Goal: Transaction & Acquisition: Purchase product/service

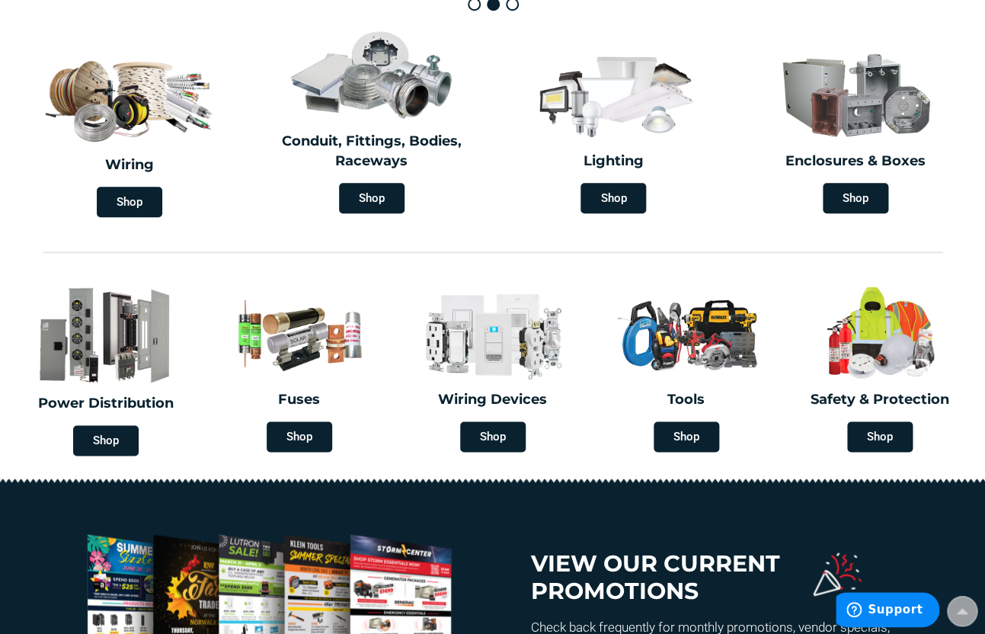
scroll to position [430, 0]
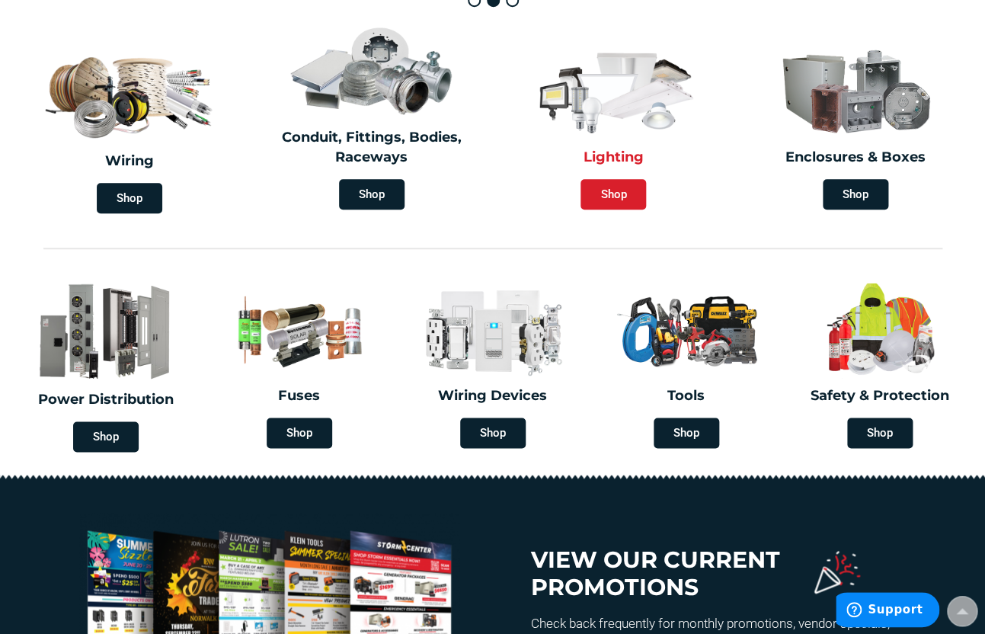
click at [639, 193] on span "Shop" at bounding box center [614, 194] width 66 height 30
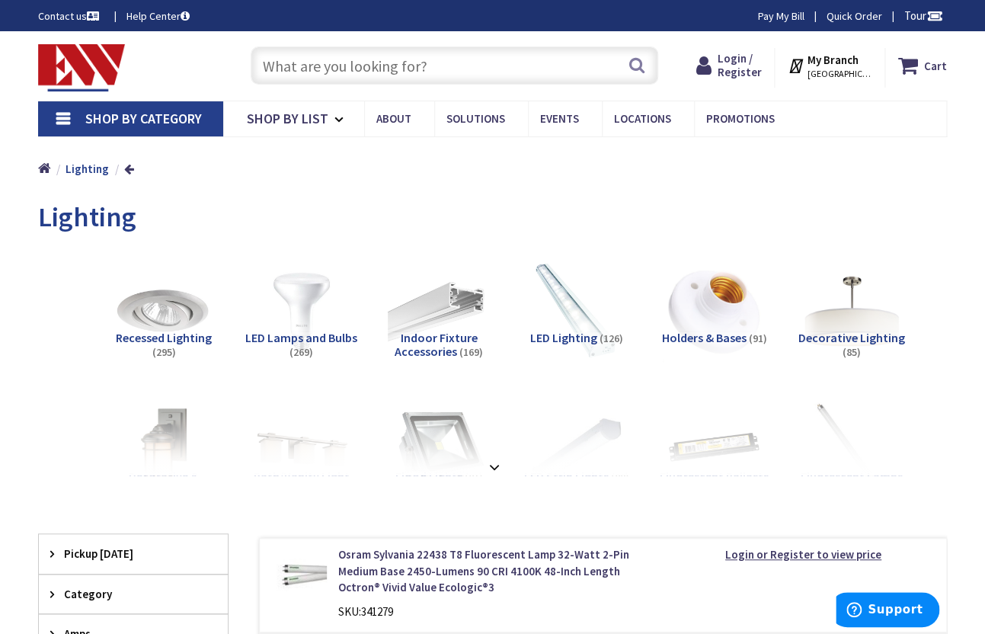
click at [863, 325] on img at bounding box center [851, 311] width 112 height 112
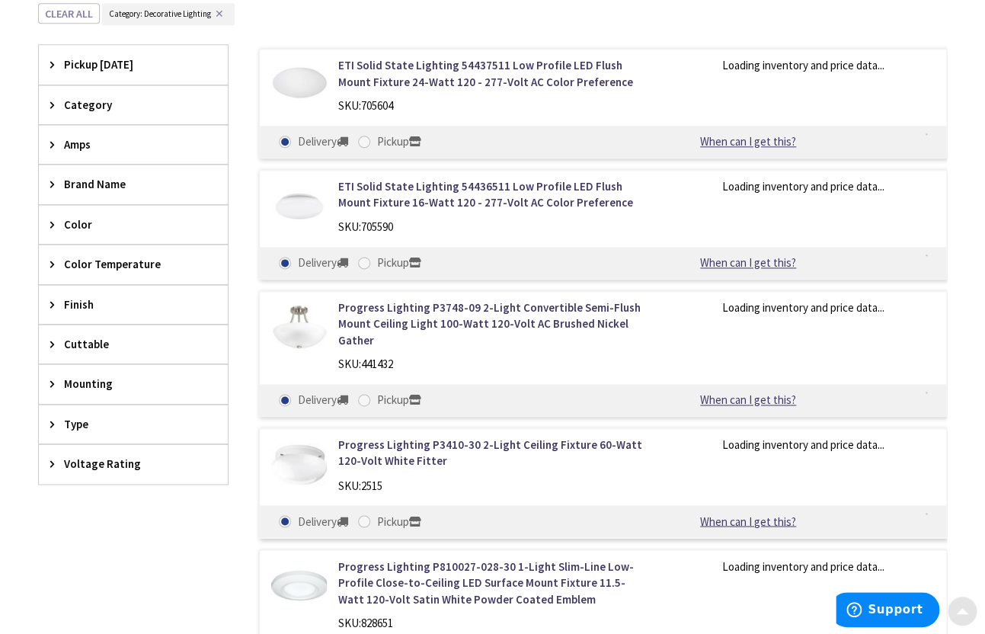
scroll to position [506, 0]
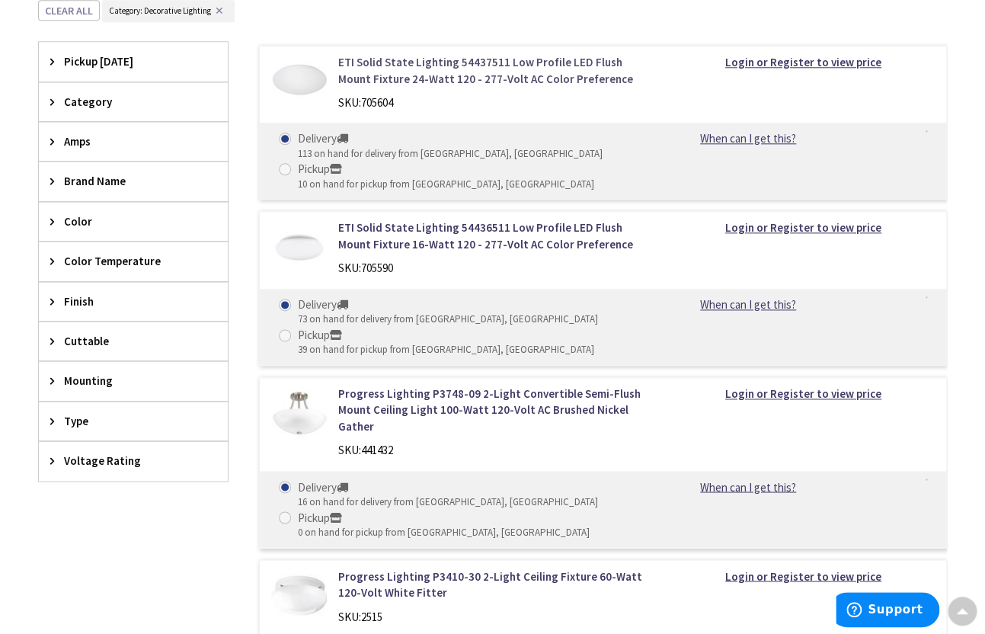
click at [536, 69] on link "ETI Solid State Lighting 54437511 Low Profile LED Flush Mount Fixture 24-Watt 1…" at bounding box center [493, 70] width 311 height 33
click at [158, 111] on div "Category" at bounding box center [133, 101] width 189 height 39
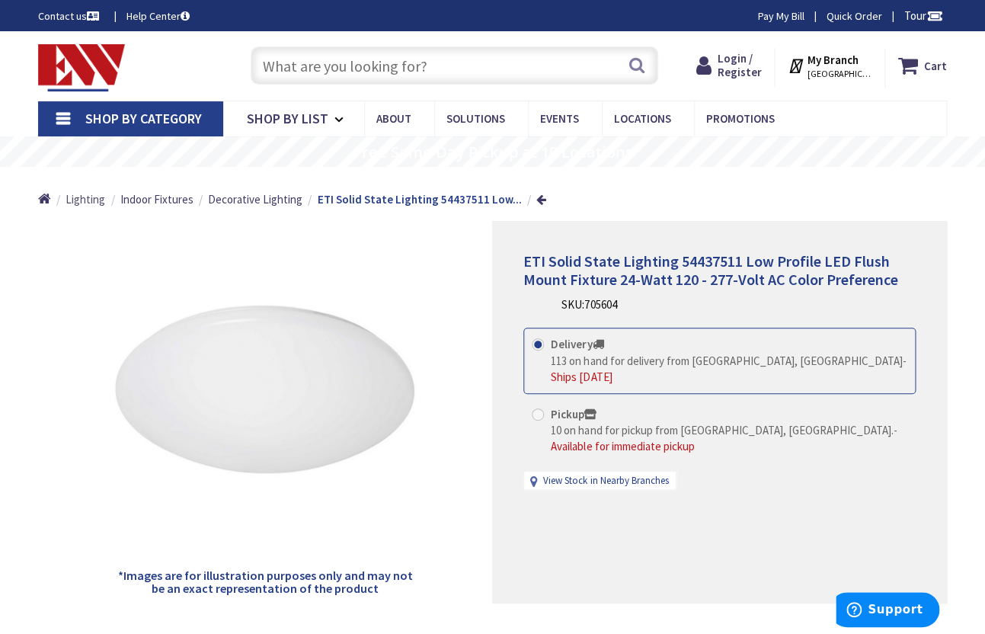
click at [93, 198] on span "Lighting" at bounding box center [86, 199] width 40 height 14
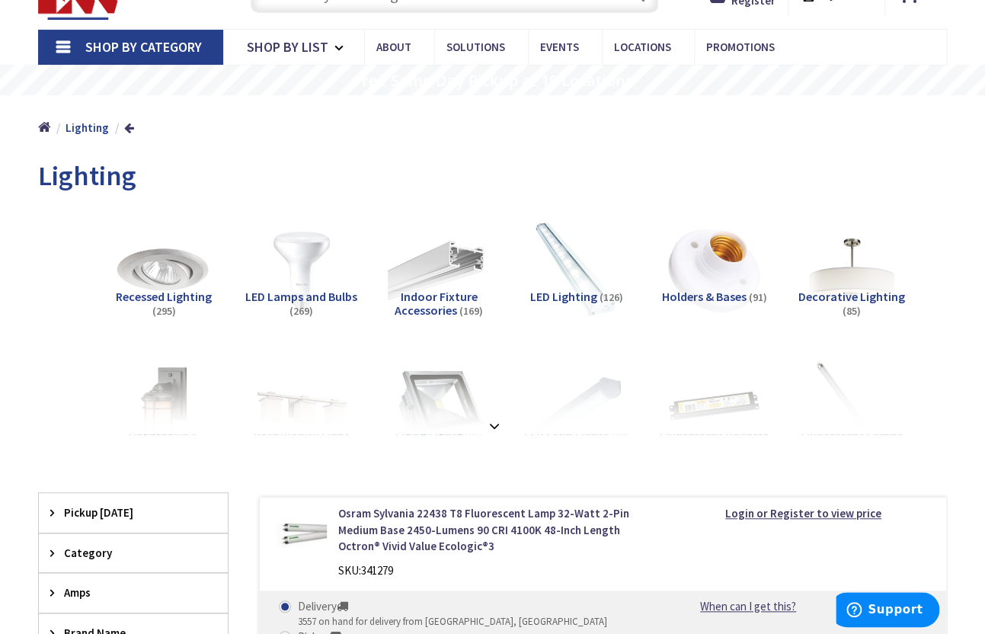
scroll to position [98, 0]
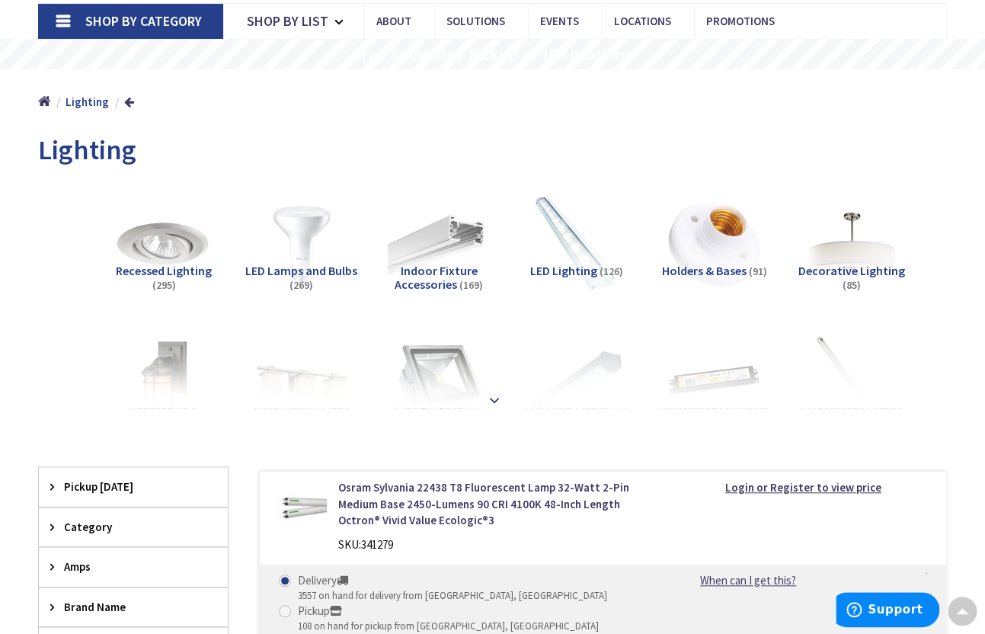
click at [492, 401] on strong at bounding box center [494, 400] width 18 height 17
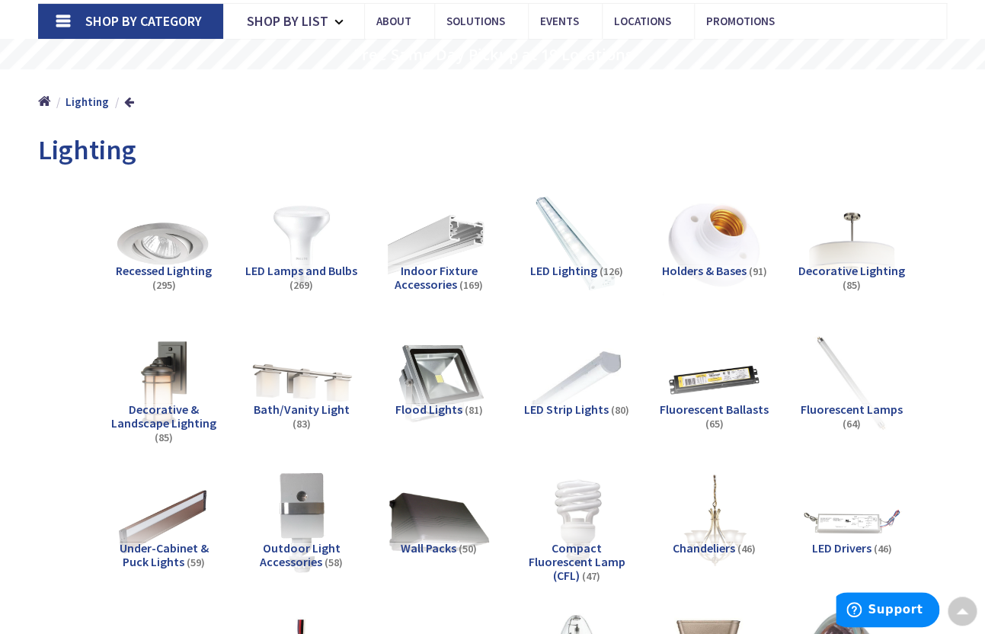
click at [315, 390] on img at bounding box center [301, 383] width 112 height 112
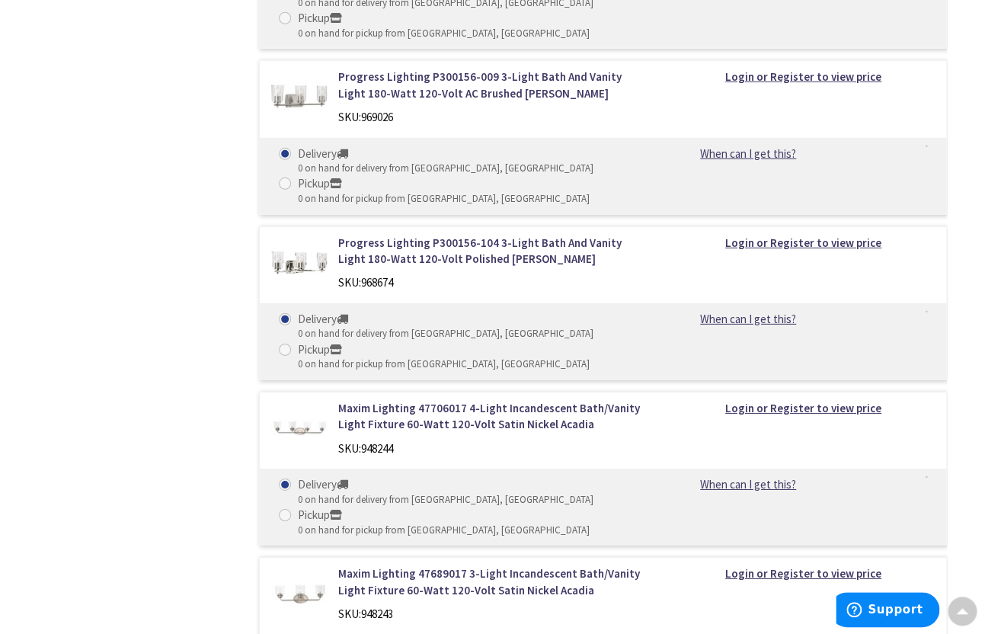
scroll to position [3373, 0]
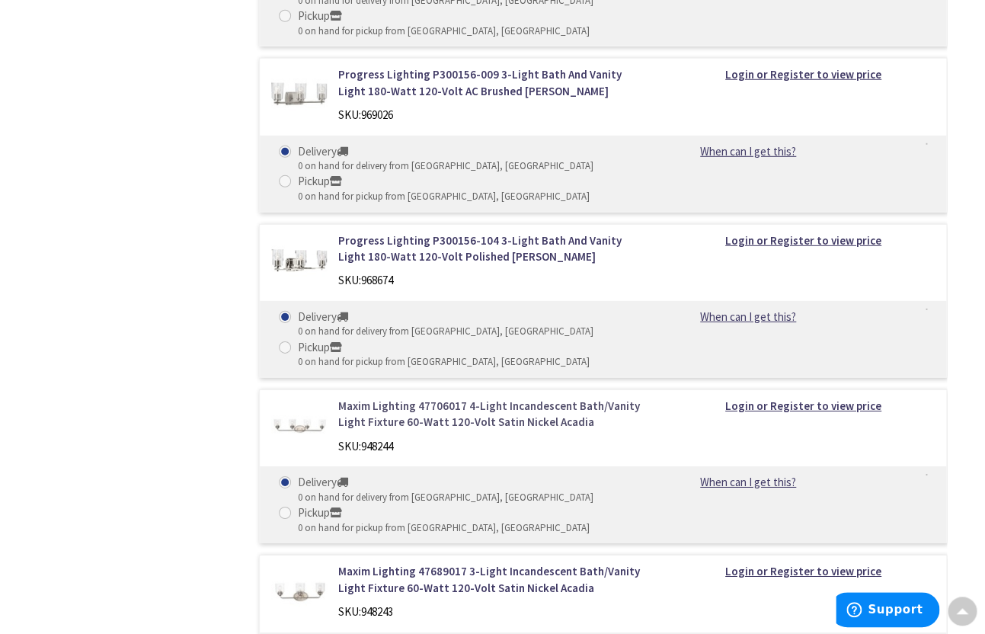
click at [405, 424] on link "Maxim Lighting 47706017 4-Light Incandescent Bath/Vanity Light Fixture 60-Watt …" at bounding box center [493, 414] width 311 height 33
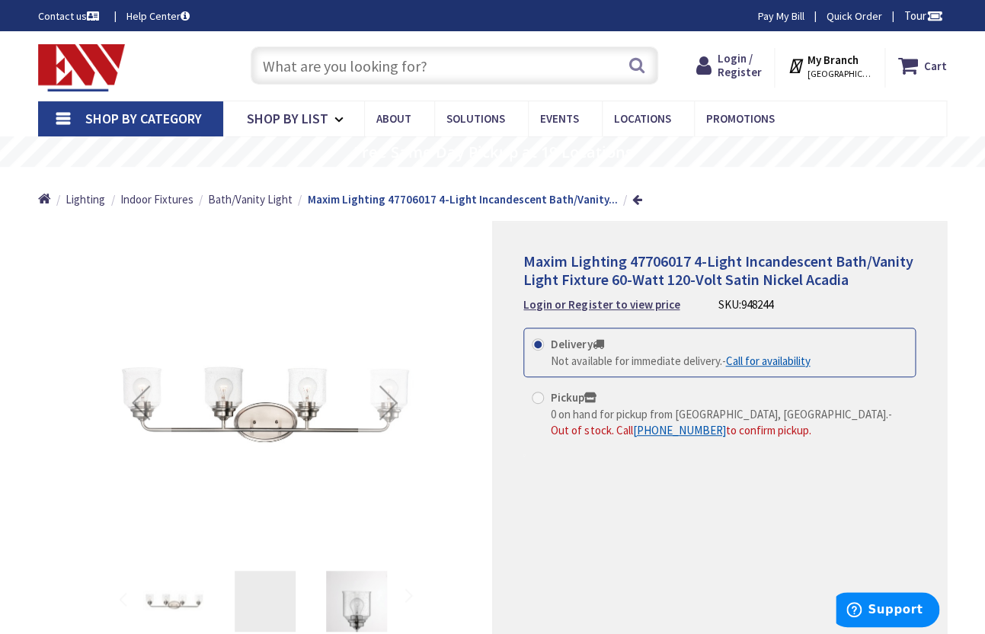
click at [394, 402] on div "Next" at bounding box center [388, 402] width 61 height 61
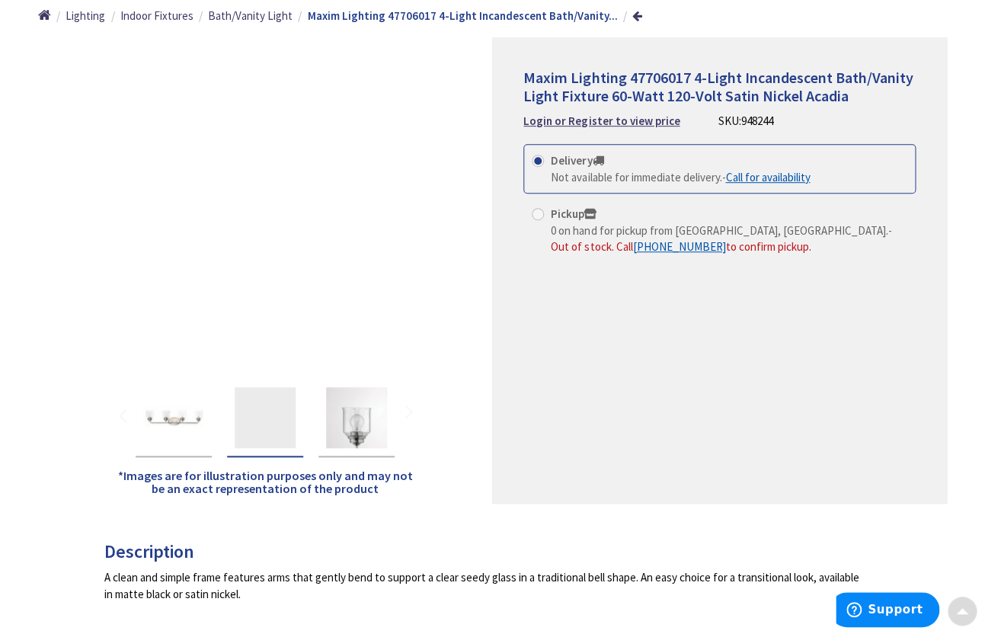
scroll to position [196, 0]
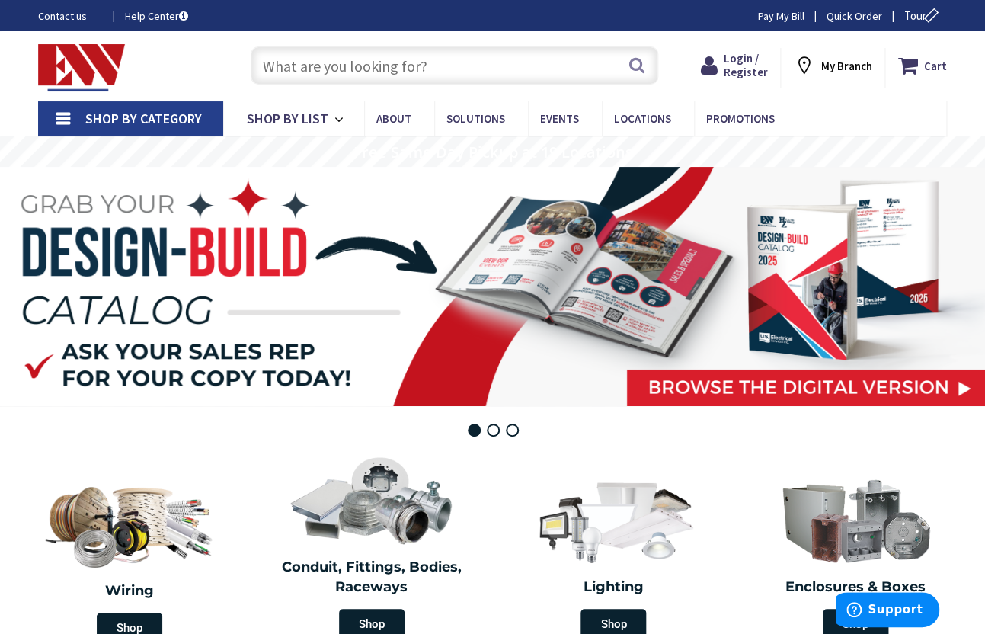
click at [835, 66] on strong "My Branch" at bounding box center [846, 66] width 51 height 14
